Goal: Register for event/course

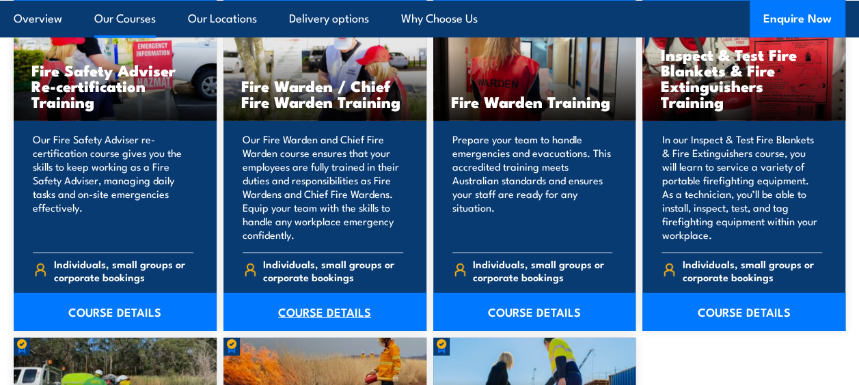
scroll to position [1844, 0]
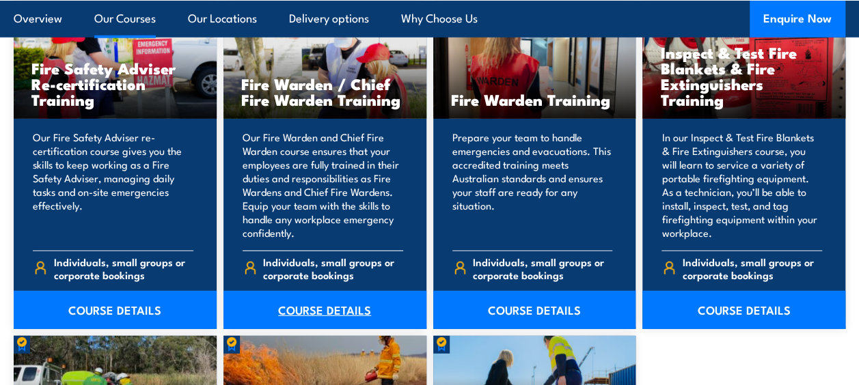
click at [291, 300] on link "COURSE DETAILS" at bounding box center [324, 310] width 203 height 38
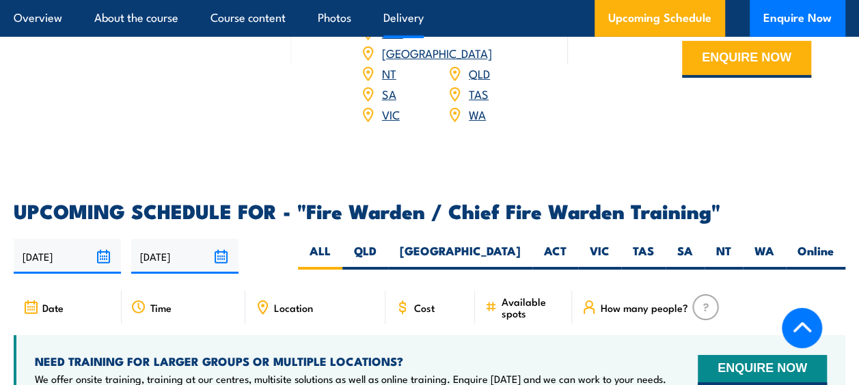
scroll to position [2322, 0]
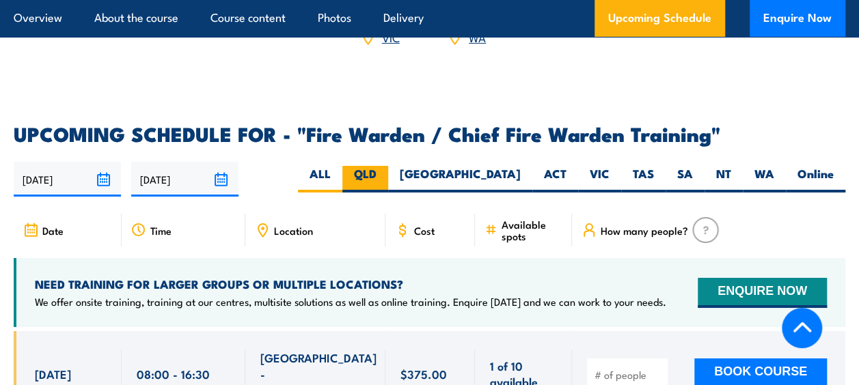
click at [388, 166] on label "QLD" at bounding box center [365, 179] width 46 height 27
click at [385, 166] on input "QLD" at bounding box center [380, 170] width 9 height 9
radio input "true"
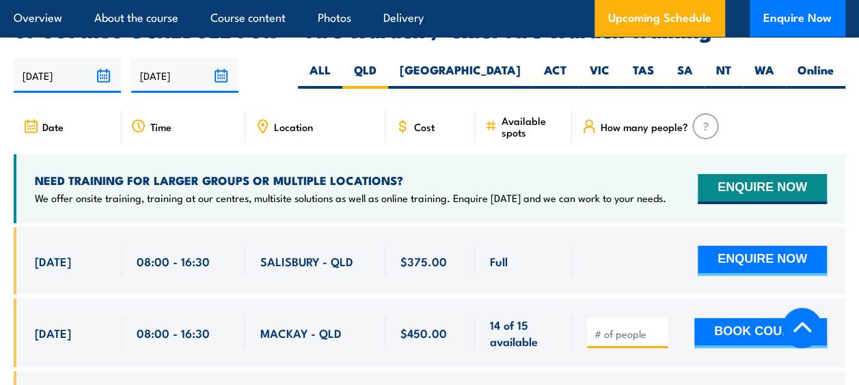
scroll to position [2426, 0]
click at [388, 62] on label "QLD" at bounding box center [365, 75] width 46 height 27
click at [385, 62] on input "QLD" at bounding box center [380, 66] width 9 height 9
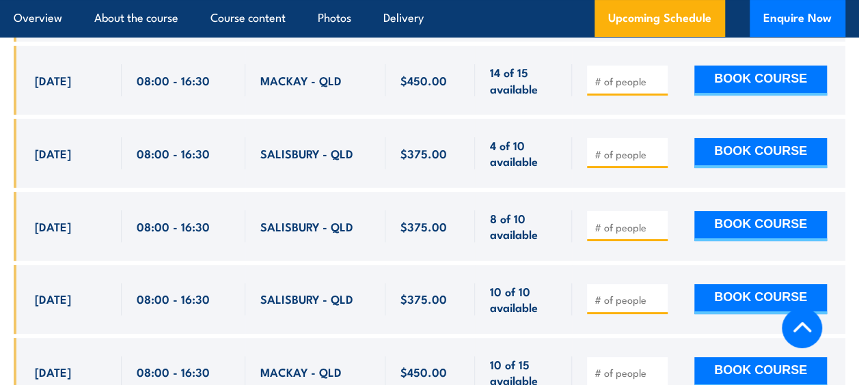
scroll to position [2699, 0]
